Goal: Task Accomplishment & Management: Manage account settings

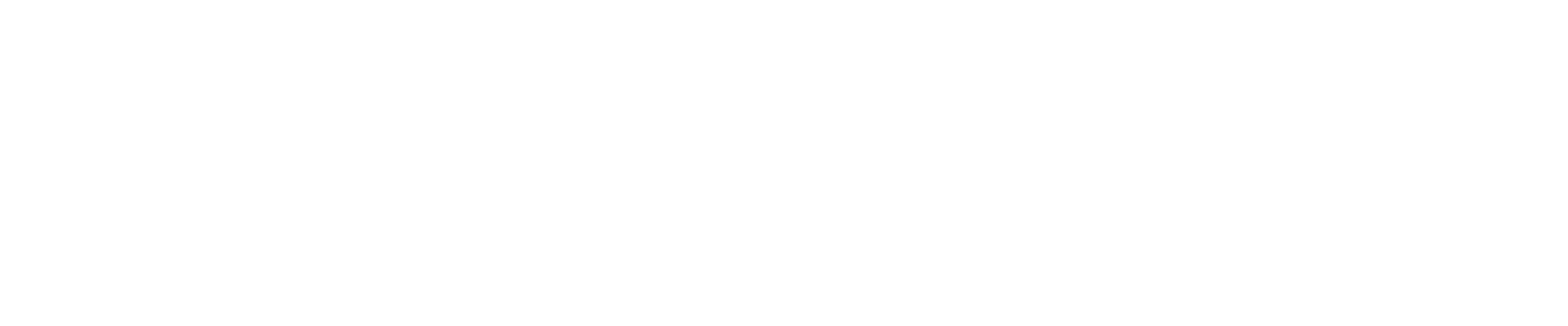
click at [560, 0] on html at bounding box center [784, 0] width 1568 height 0
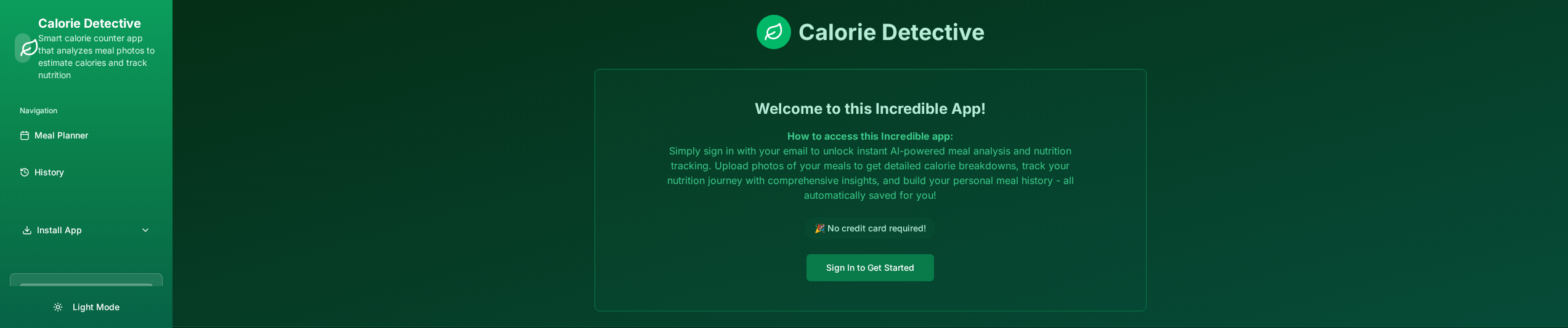
click at [837, 274] on button "Sign In to Get Started" at bounding box center [870, 268] width 128 height 27
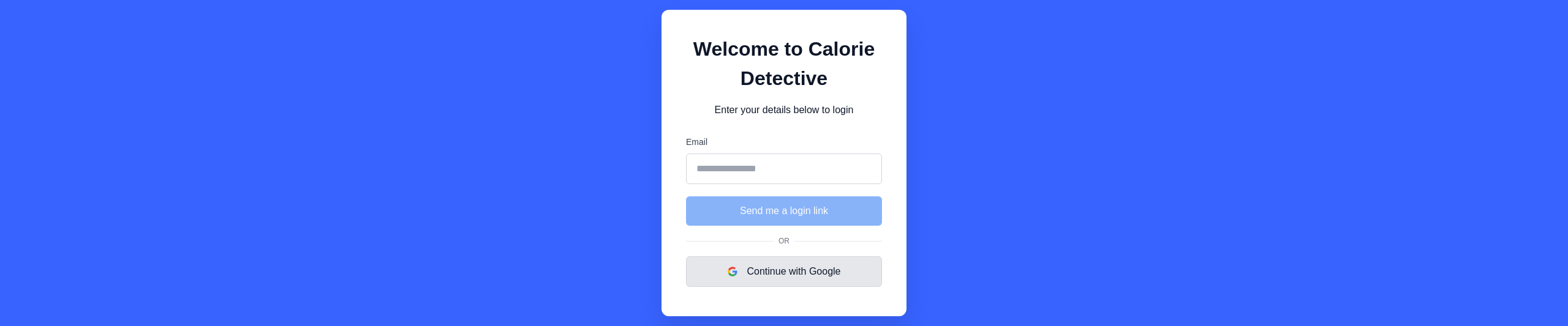
click at [831, 278] on button "Continue with Google" at bounding box center [784, 272] width 196 height 31
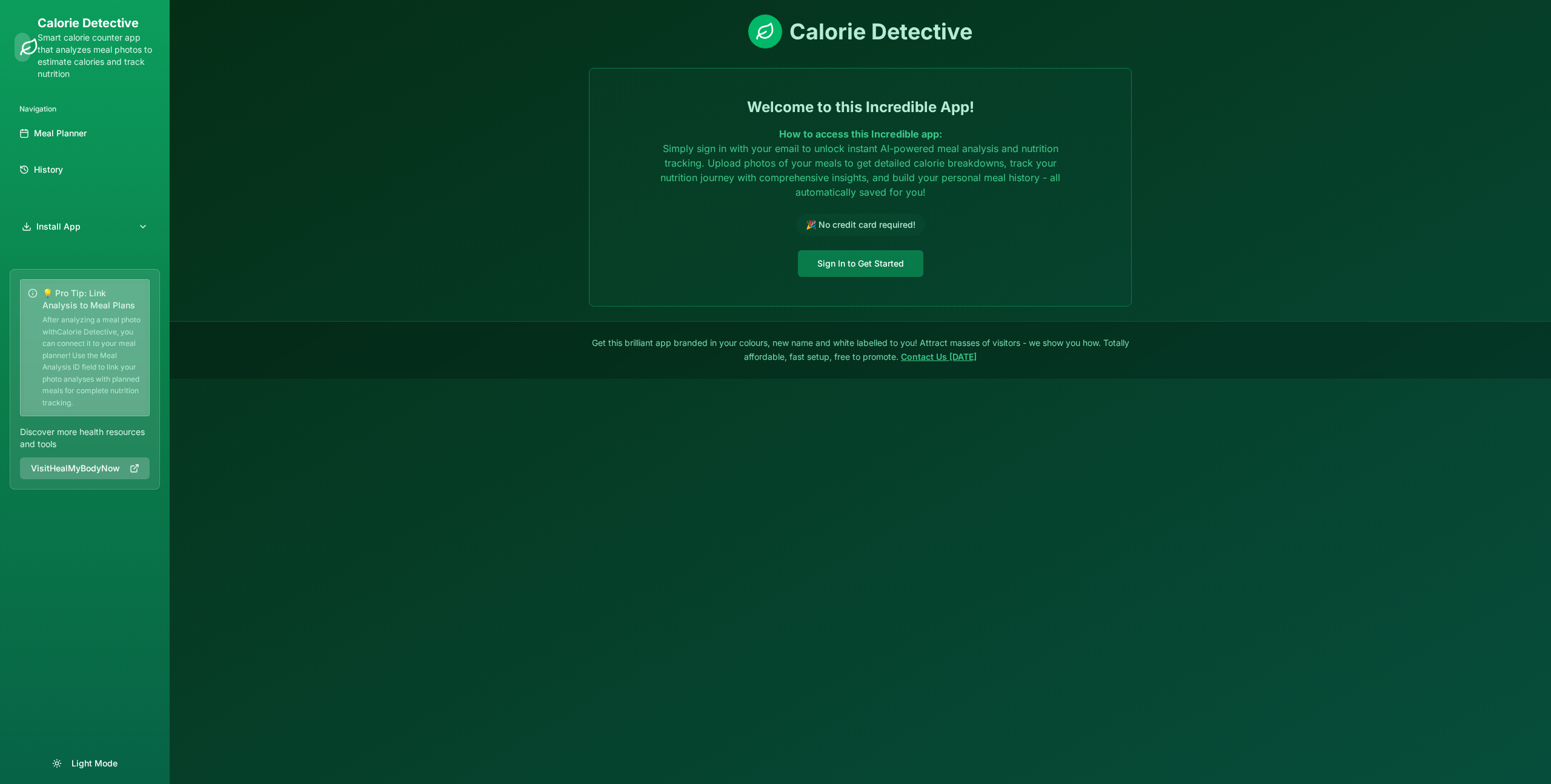
click at [874, 264] on button "Sign In to Get Started" at bounding box center [861, 263] width 125 height 26
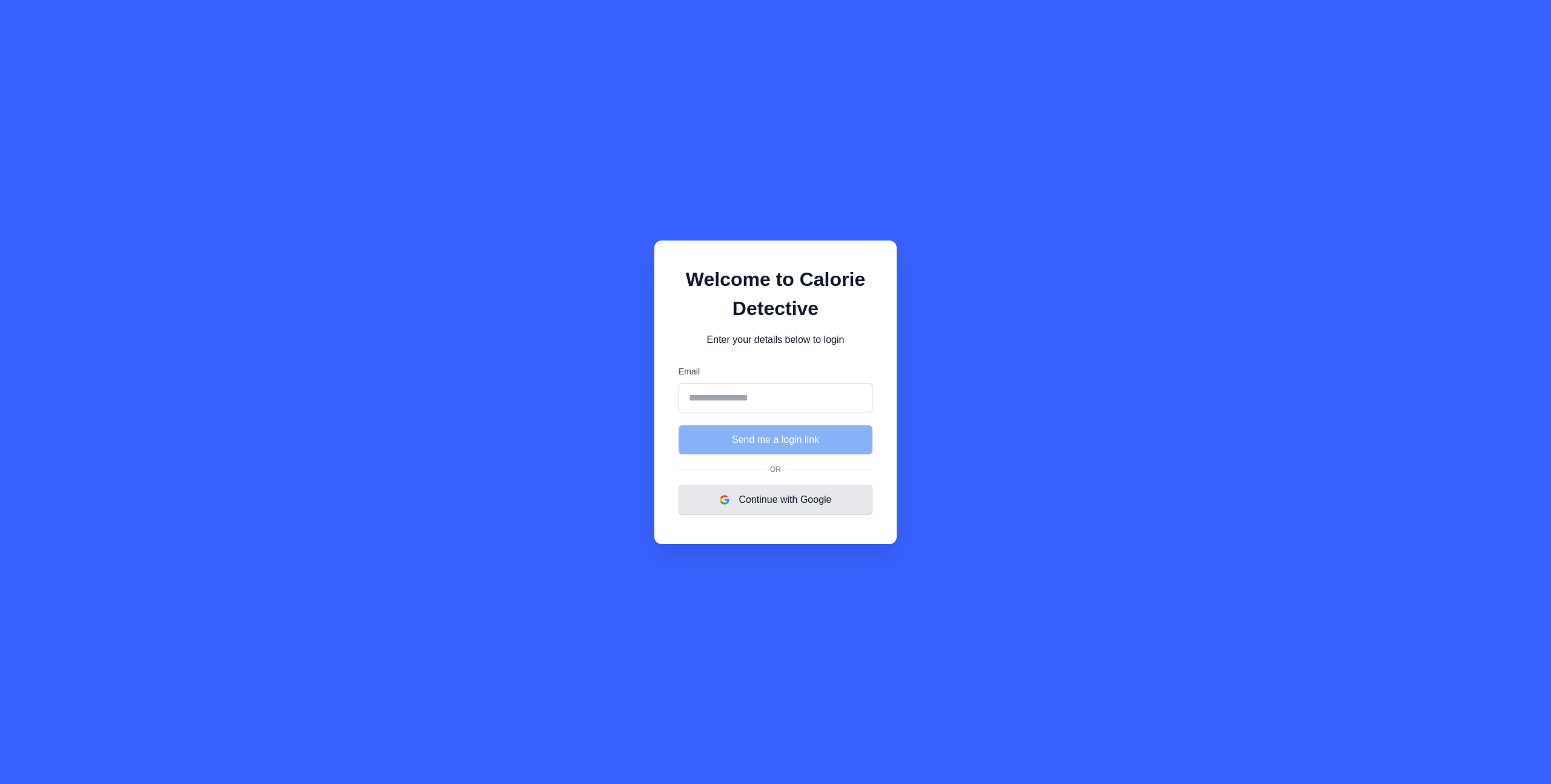
click at [784, 499] on button "Continue with Google" at bounding box center [776, 500] width 194 height 30
